Goal: Transaction & Acquisition: Obtain resource

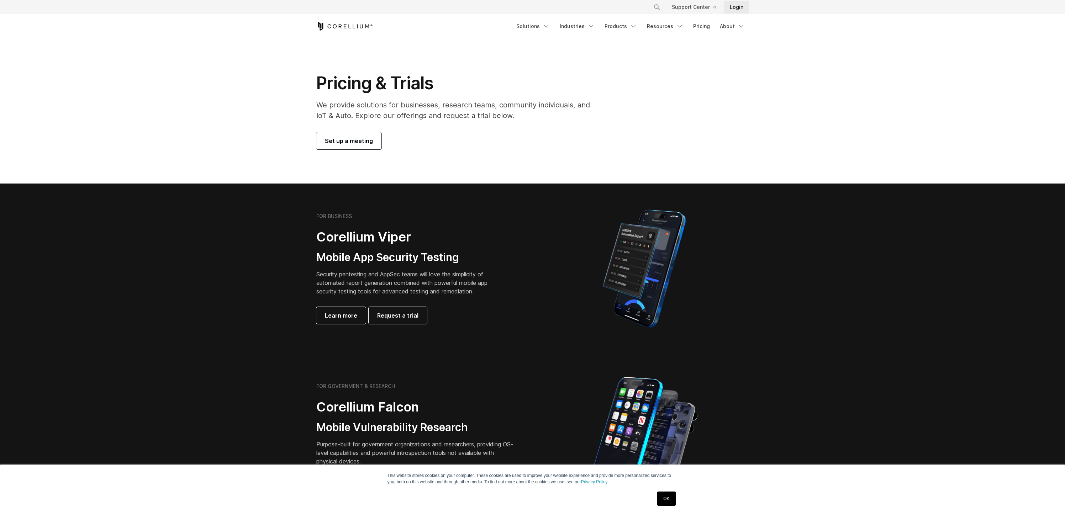
click at [738, 8] on link "Login" at bounding box center [736, 7] width 25 height 13
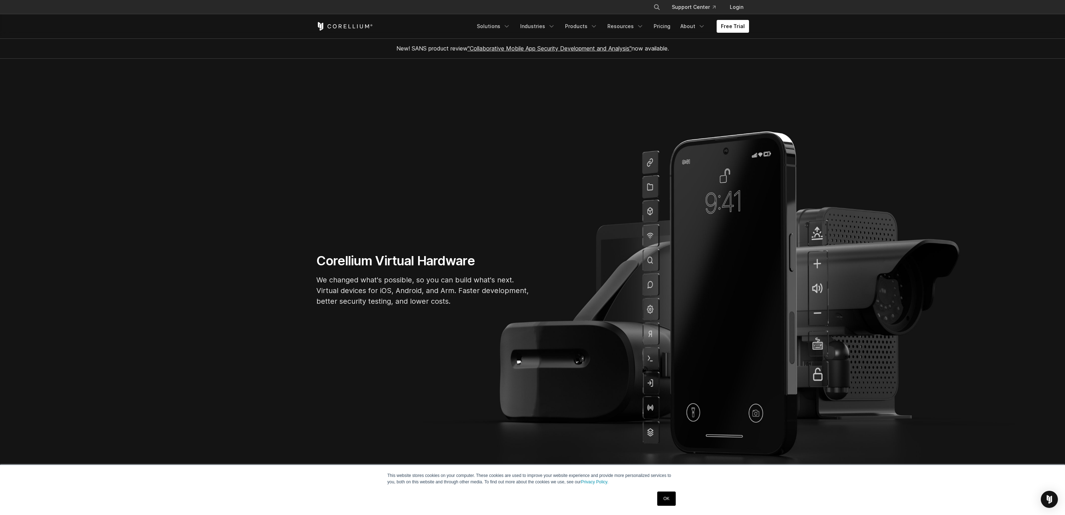
click at [346, 264] on h1 "Corellium Virtual Hardware" at bounding box center [422, 261] width 213 height 16
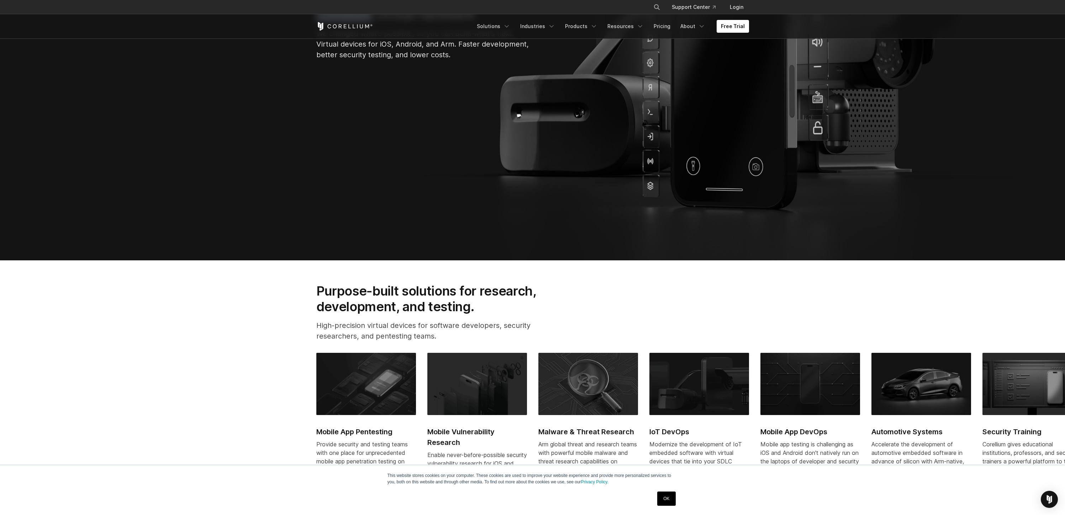
scroll to position [383, 0]
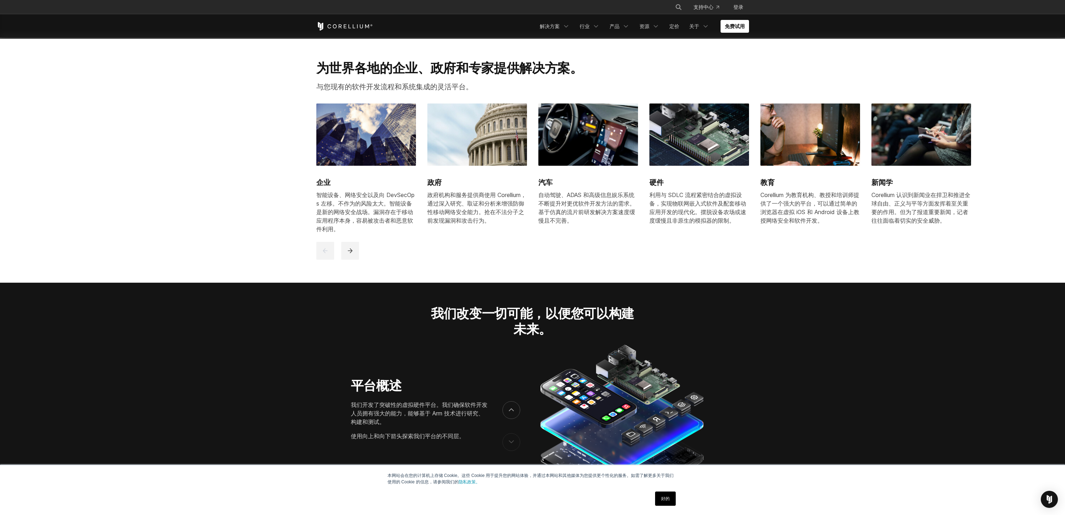
scroll to position [689, 0]
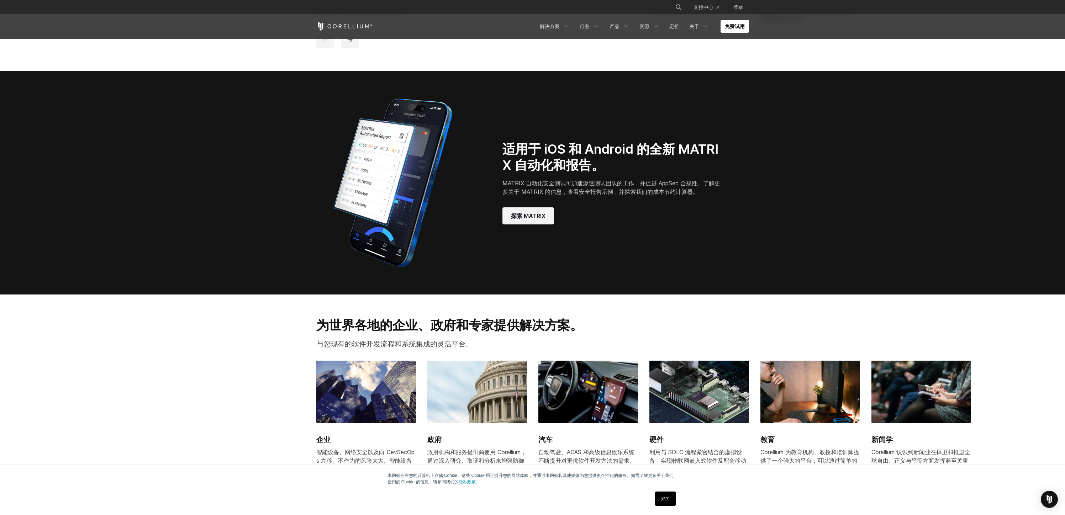
click at [536, 219] on font "探索 MATRIX" at bounding box center [528, 216] width 34 height 9
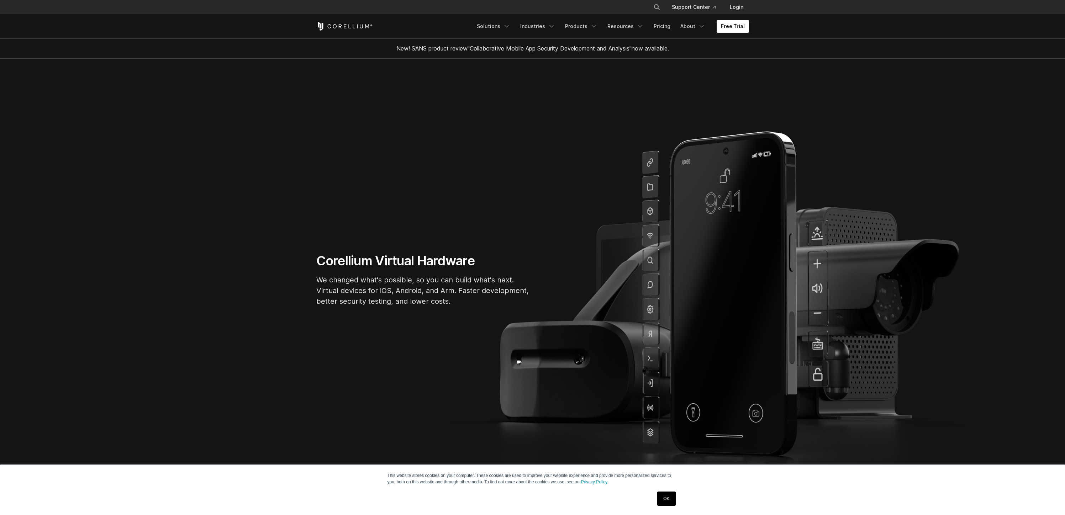
click at [340, 25] on icon "Corellium Home" at bounding box center [344, 26] width 57 height 9
click at [733, 28] on link "Free Trial" at bounding box center [732, 26] width 32 height 13
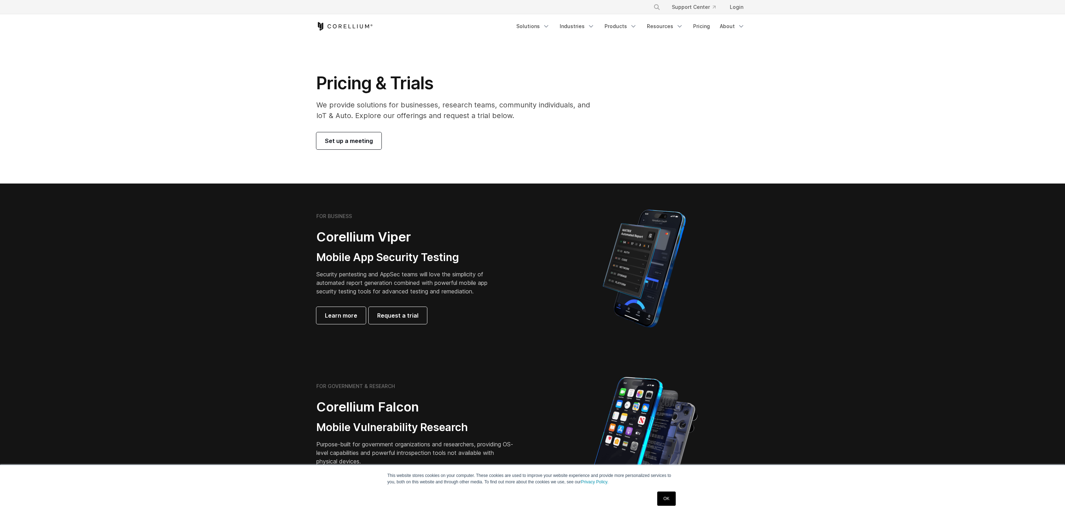
click at [734, 12] on link "Login" at bounding box center [736, 7] width 25 height 13
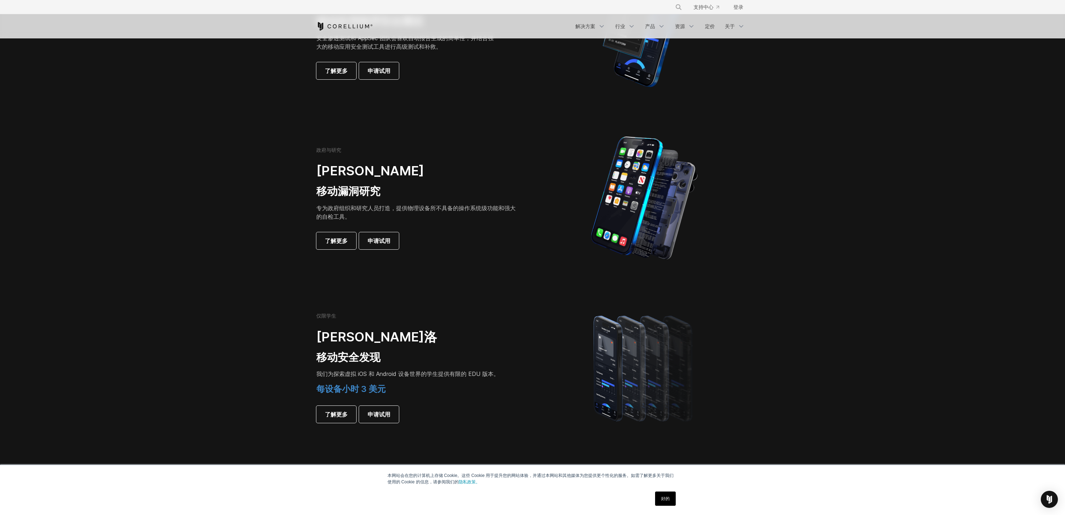
scroll to position [255, 0]
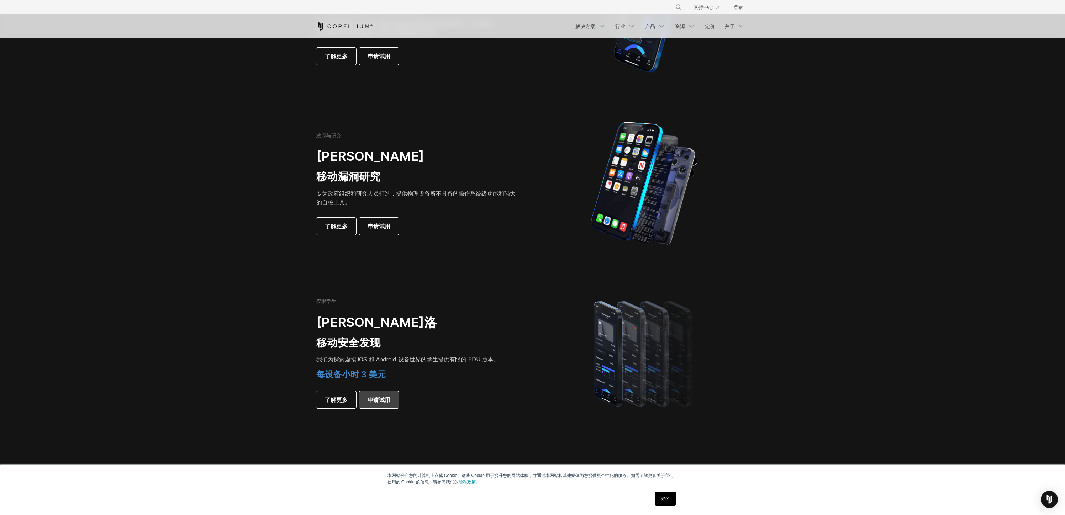
click at [383, 403] on font "申请试用" at bounding box center [378, 400] width 23 height 9
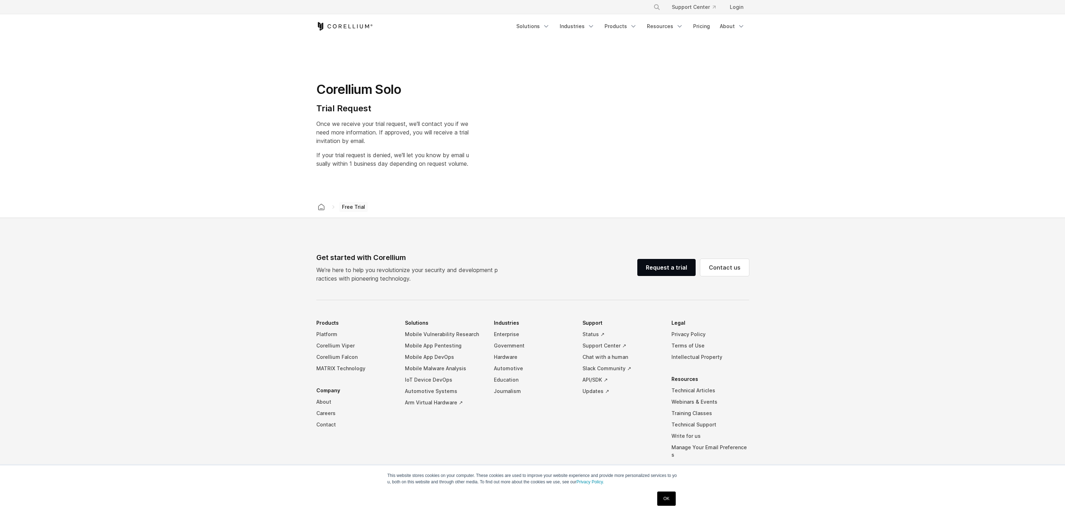
select select "**"
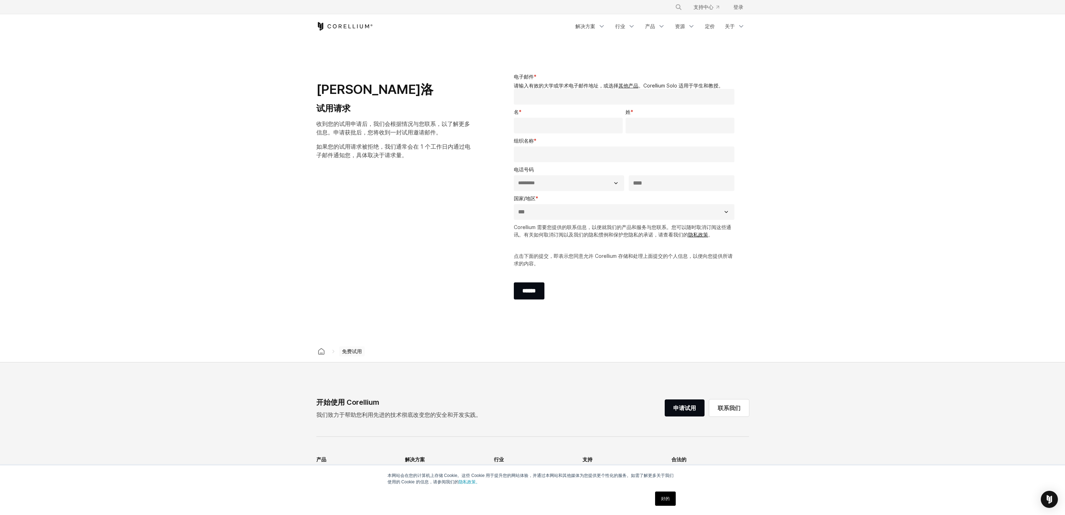
click at [588, 98] on input "电子邮件 *" at bounding box center [624, 97] width 221 height 16
click at [729, 78] on div "电子邮件 * 请输入有效的大学或学术电子邮件地址，或选择 其他产品 。Corellium Solo 适用于学生和教授。" at bounding box center [626, 89] width 224 height 32
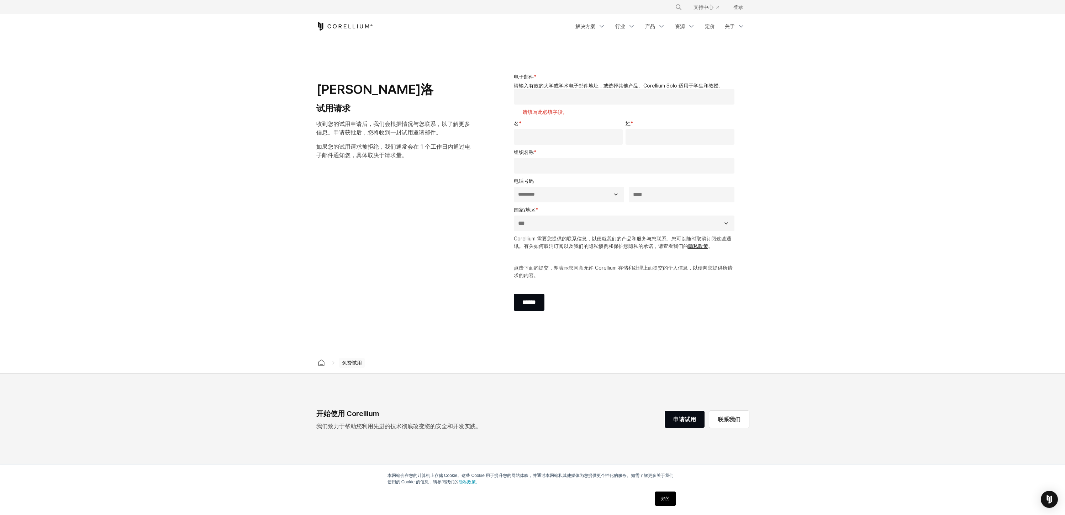
click at [610, 97] on input "电子邮件 *" at bounding box center [624, 97] width 221 height 16
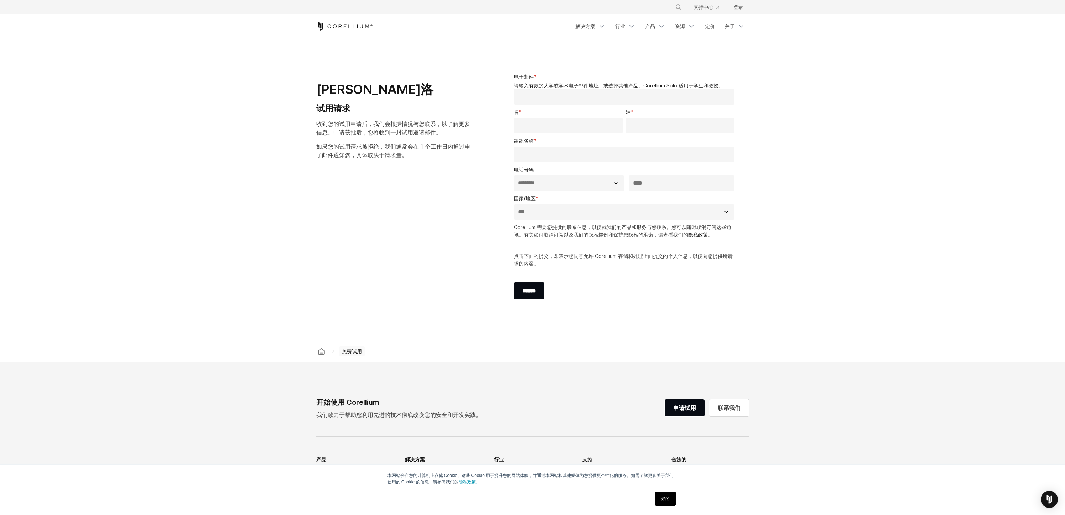
click at [785, 55] on section "**********" at bounding box center [532, 190] width 1065 height 302
click at [570, 94] on input "电子邮件 *" at bounding box center [624, 97] width 221 height 16
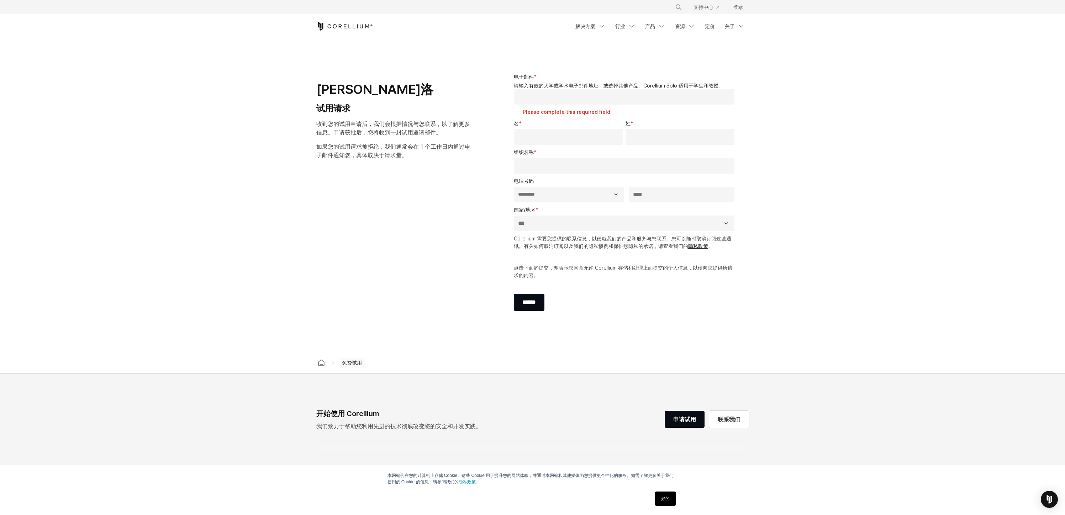
click at [781, 135] on section "**********" at bounding box center [532, 195] width 1065 height 313
click at [684, 414] on link "申请试用" at bounding box center [684, 419] width 40 height 17
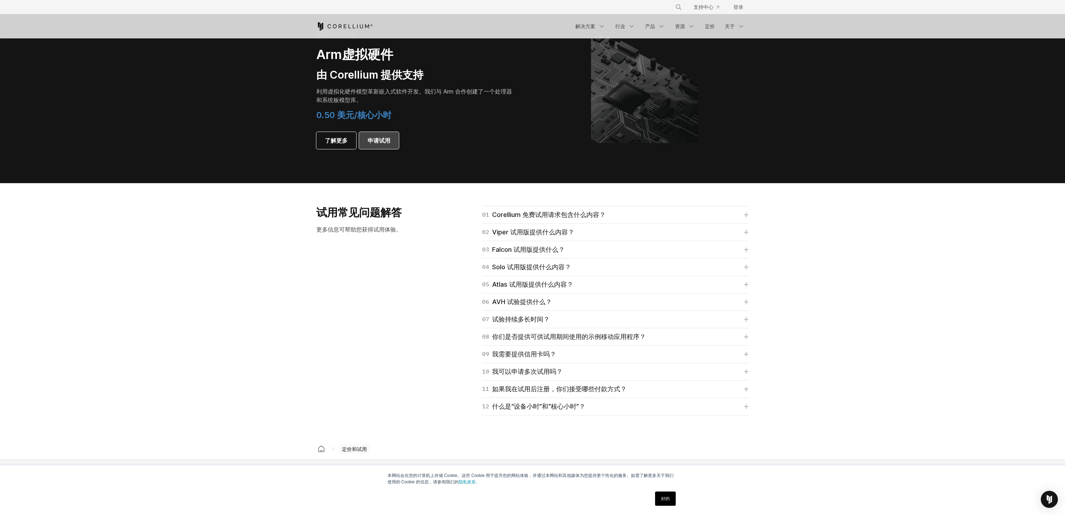
scroll to position [918, 0]
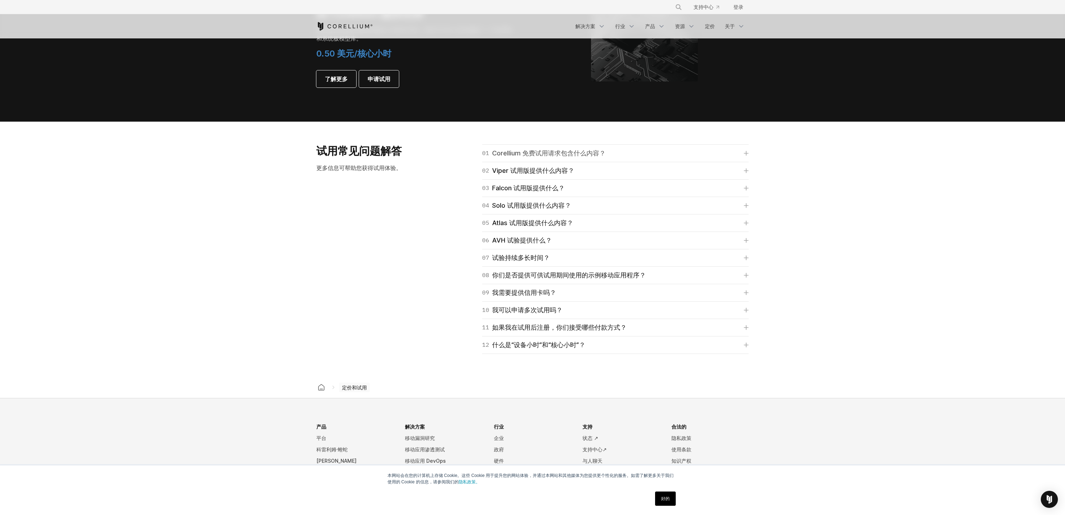
click at [598, 155] on font "Corellium 免费试用请求包含什么内容？" at bounding box center [548, 152] width 113 height 7
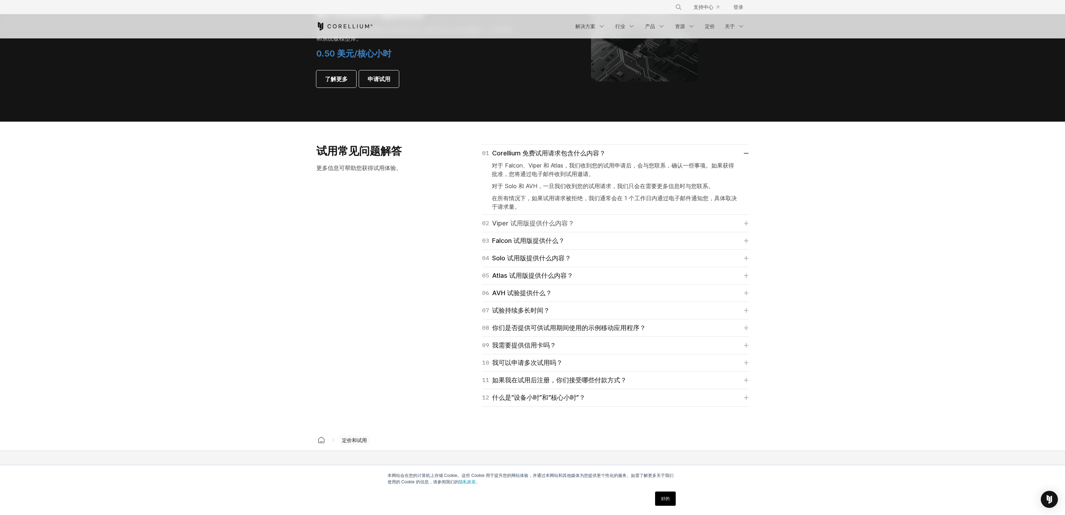
click at [586, 226] on link "02 Viper 试用版提供什么内容？" at bounding box center [615, 223] width 266 height 10
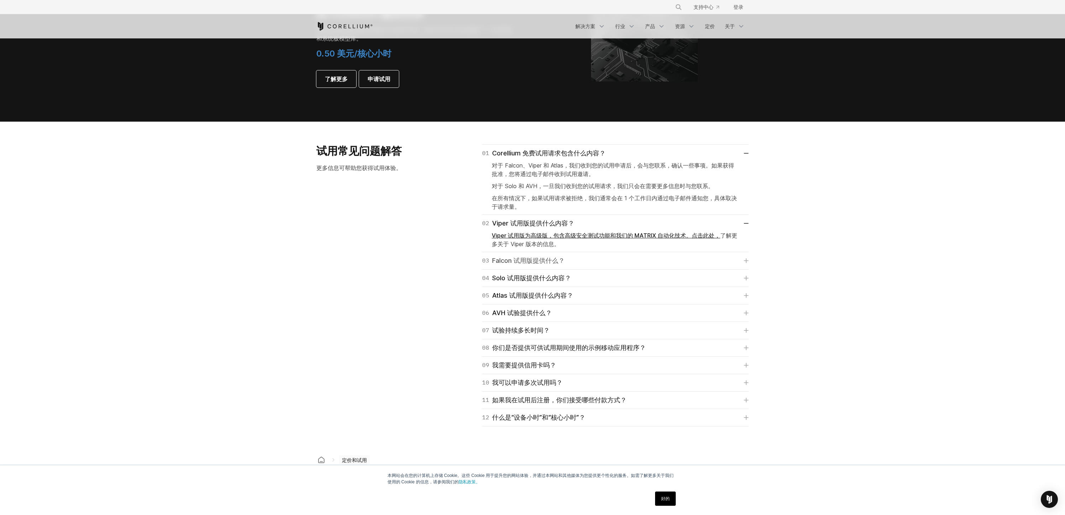
click at [599, 258] on link "03 Falcon 试用版提供什么？" at bounding box center [615, 261] width 266 height 10
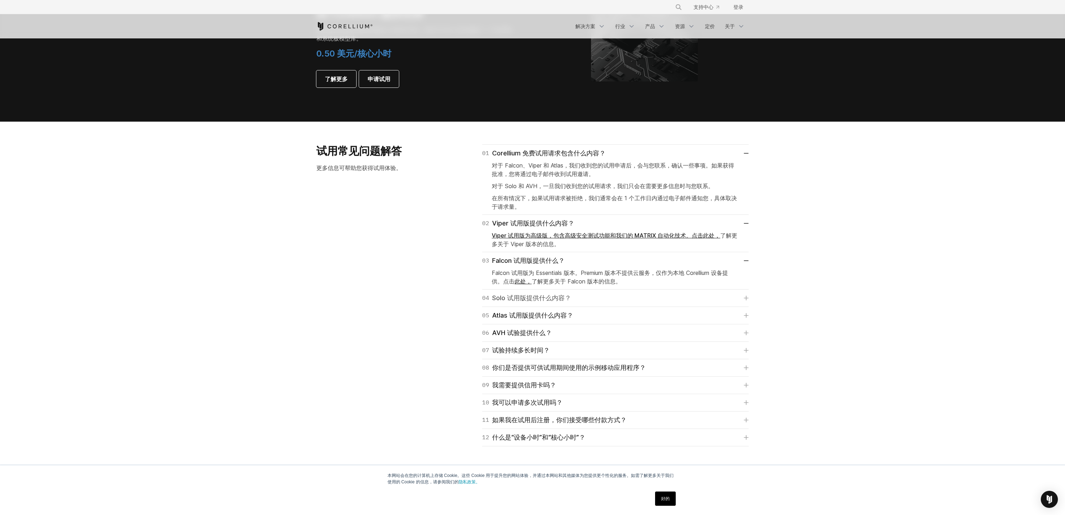
click at [581, 297] on link "04 Solo 试用版提供什么内容？" at bounding box center [615, 298] width 266 height 10
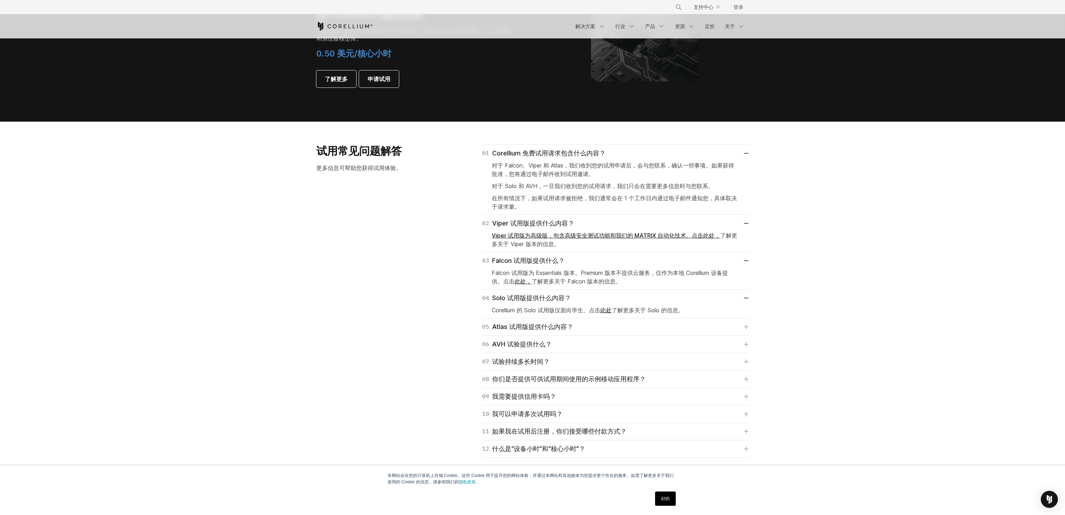
click at [606, 309] on font "此处" at bounding box center [605, 310] width 11 height 7
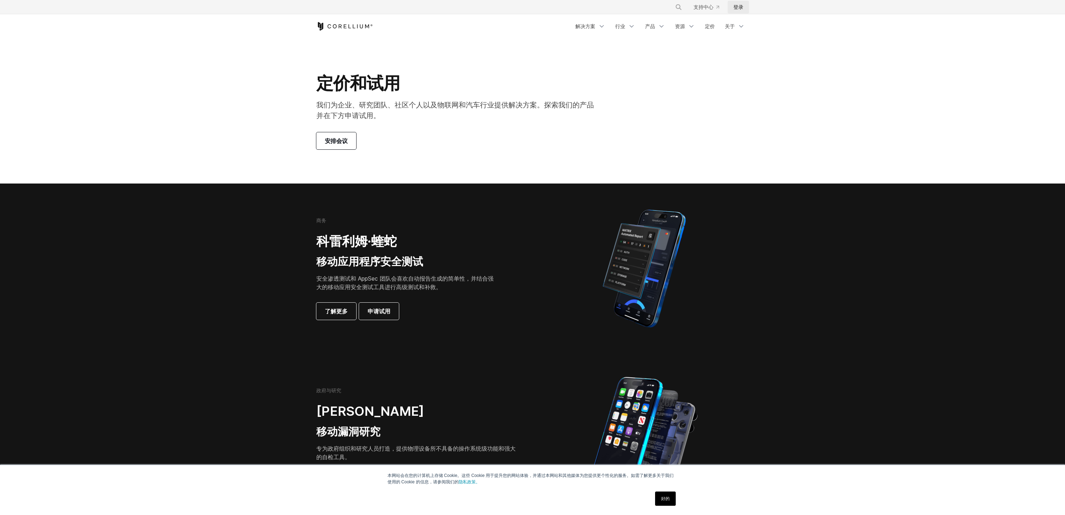
click at [741, 9] on font "登录" at bounding box center [738, 7] width 10 height 6
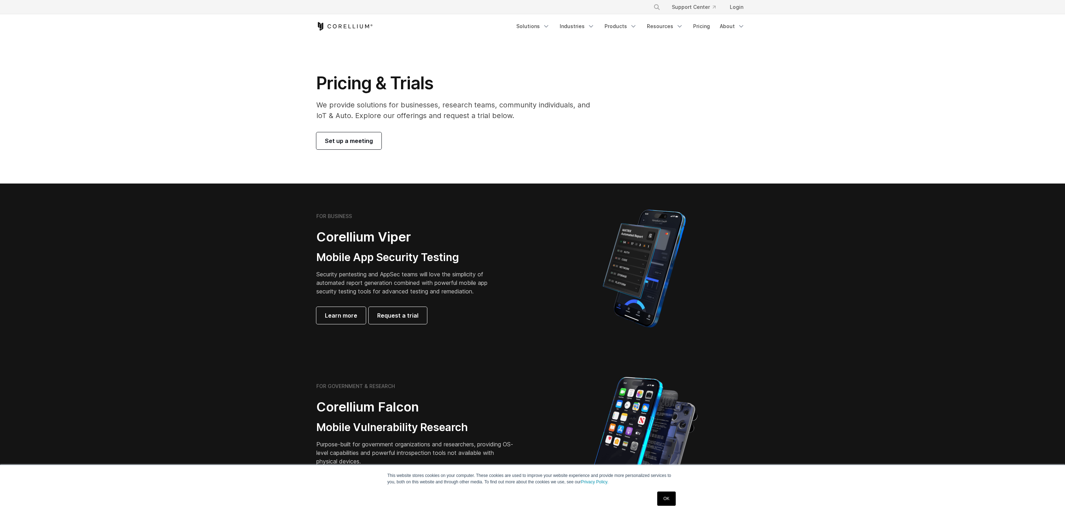
click at [360, 148] on link "Set up a meeting" at bounding box center [348, 140] width 65 height 17
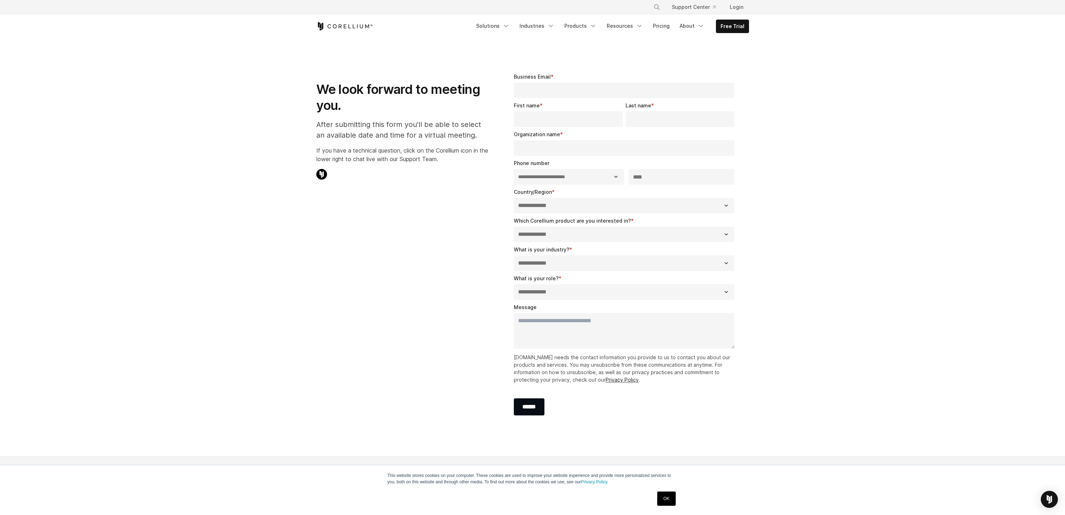
select select "**"
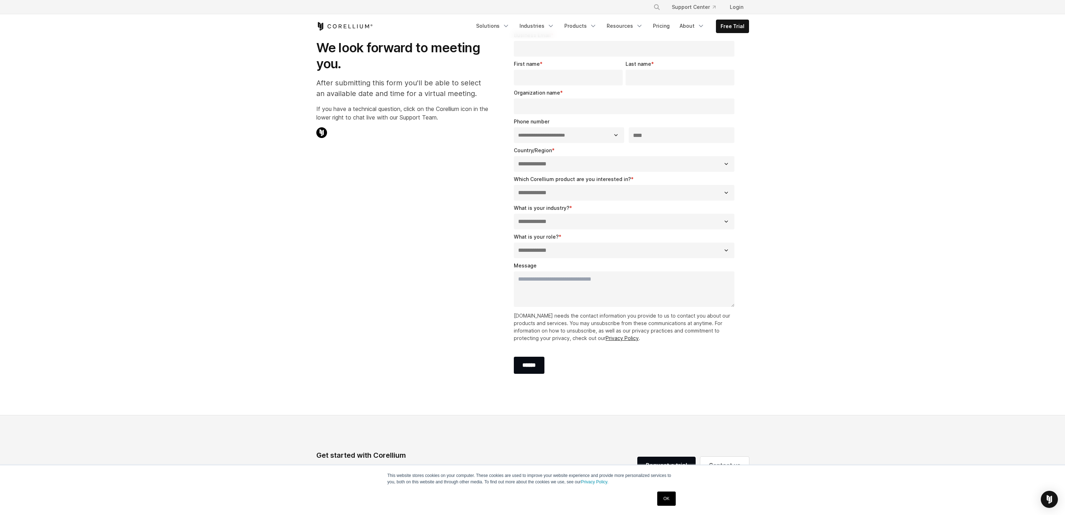
scroll to position [229, 0]
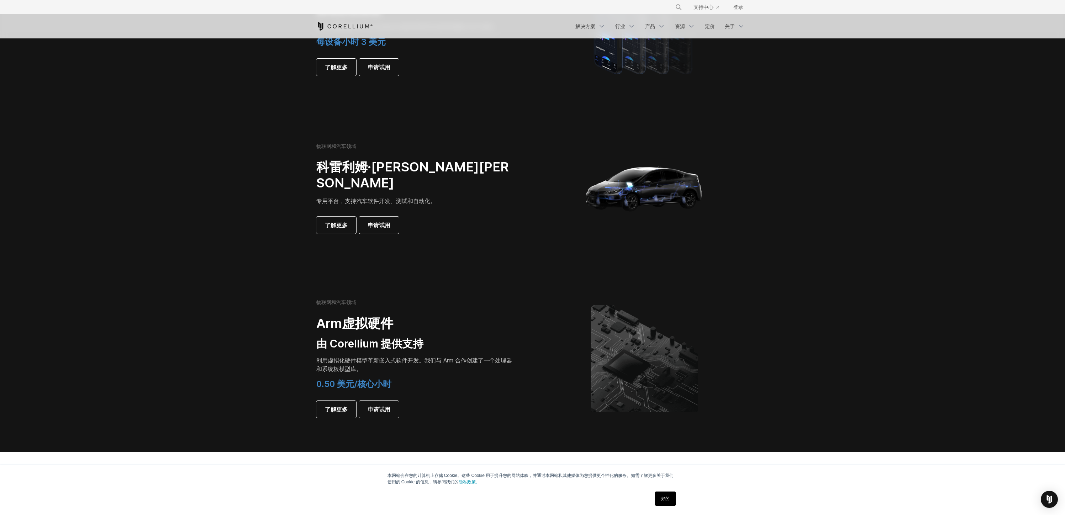
scroll to position [348, 0]
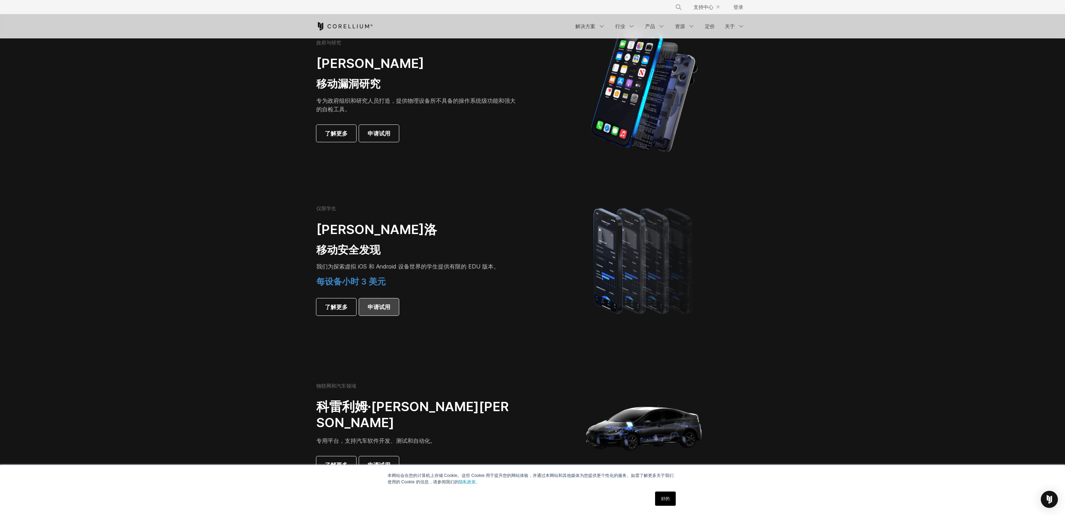
click at [374, 308] on font "申请试用" at bounding box center [378, 306] width 23 height 7
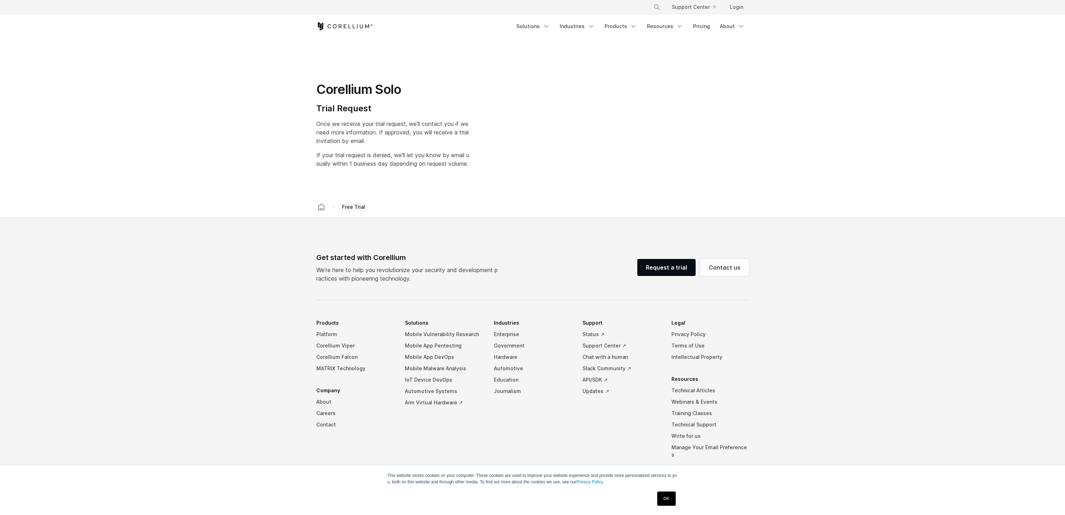
select select "**"
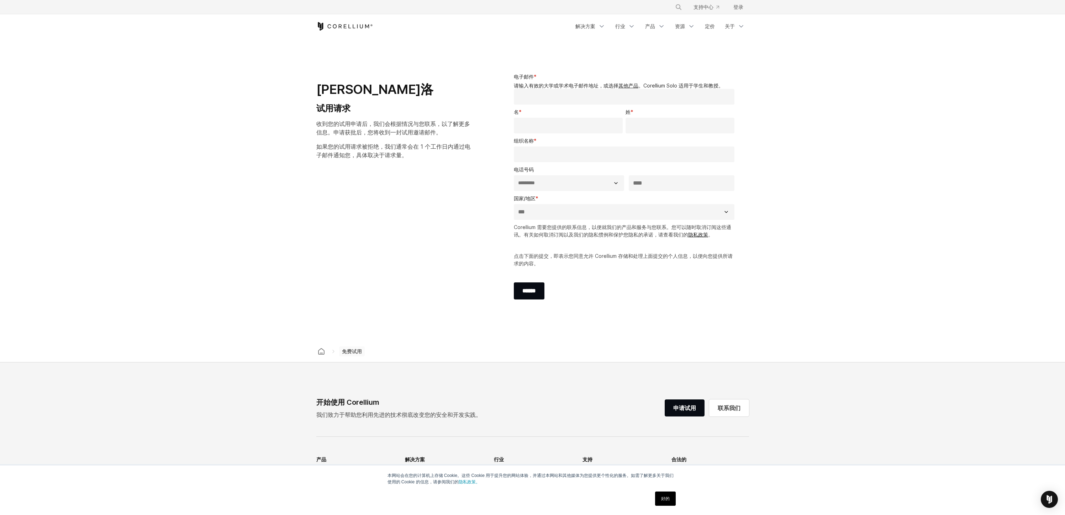
click at [557, 208] on select "**********" at bounding box center [624, 212] width 221 height 16
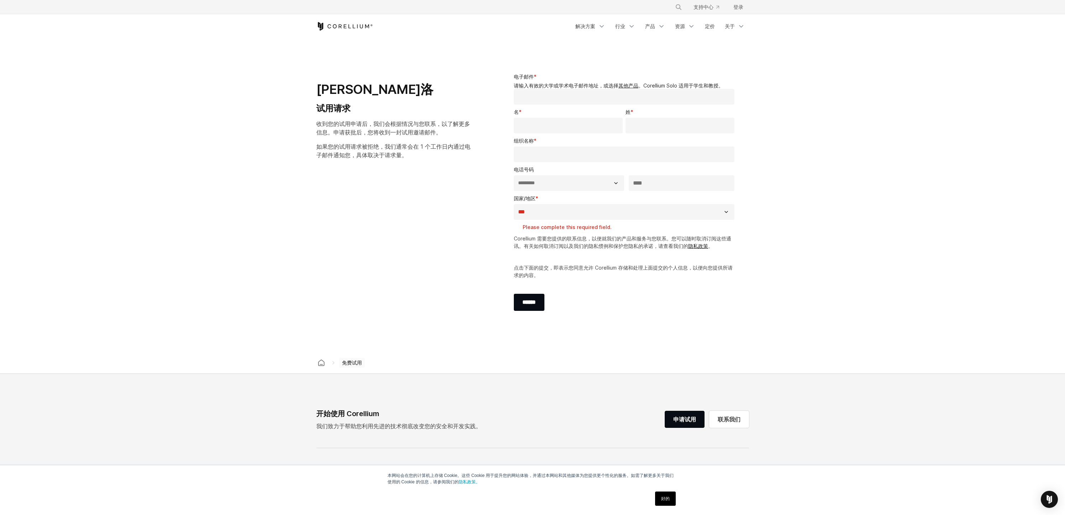
click at [548, 150] on input "组织名称 *" at bounding box center [624, 155] width 221 height 16
